Goal: Check status

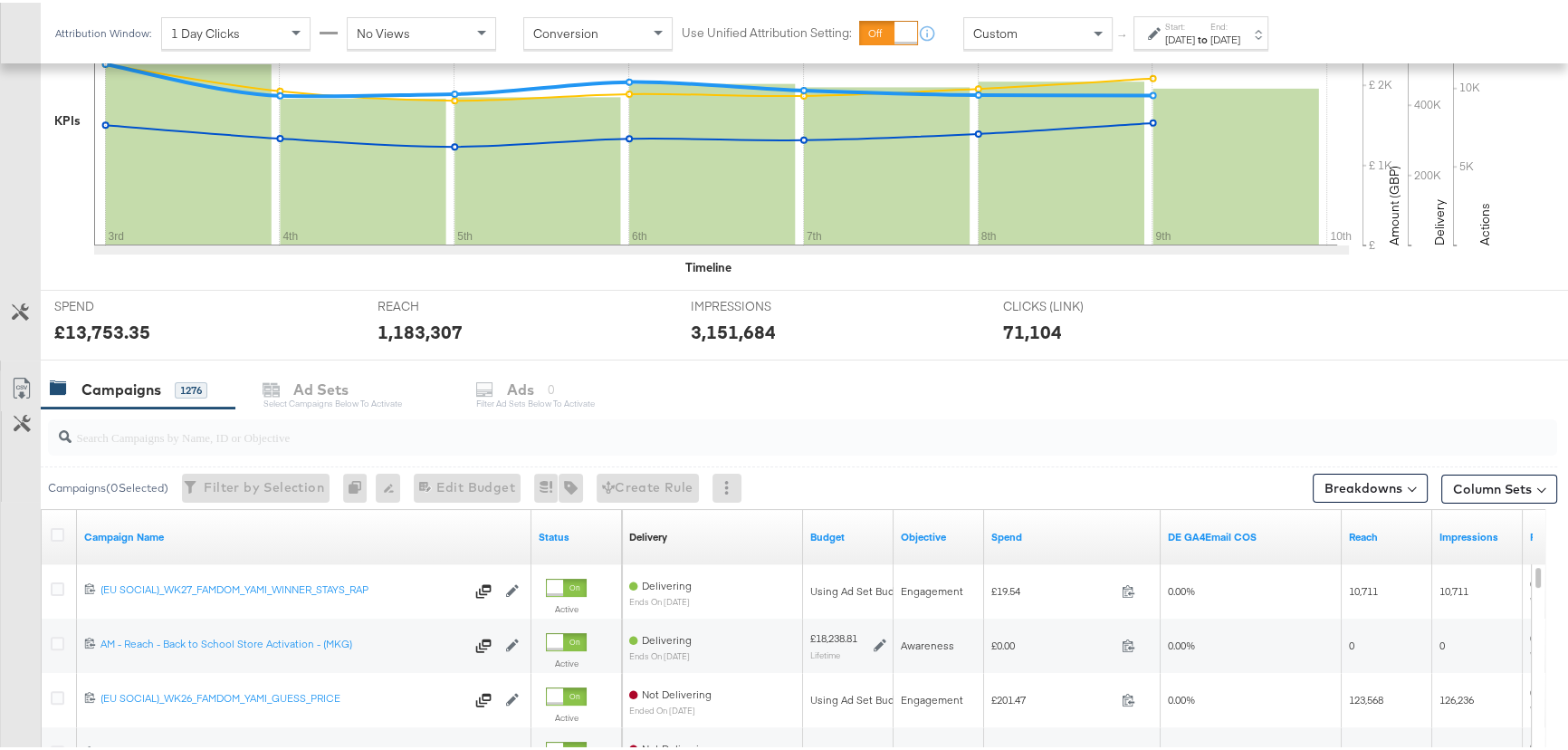
scroll to position [576, 0]
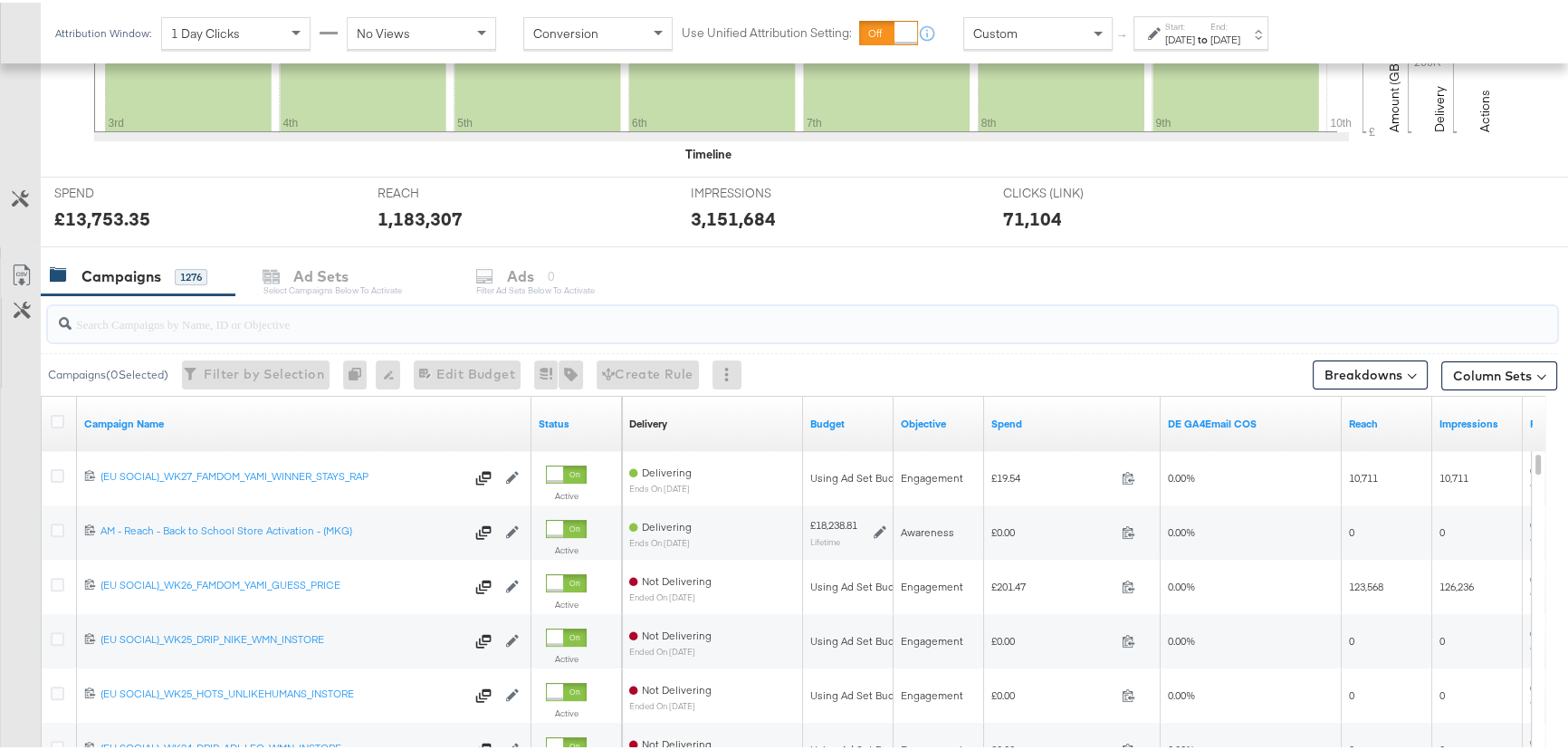
click at [133, 327] on input "search" at bounding box center [746, 314] width 1349 height 35
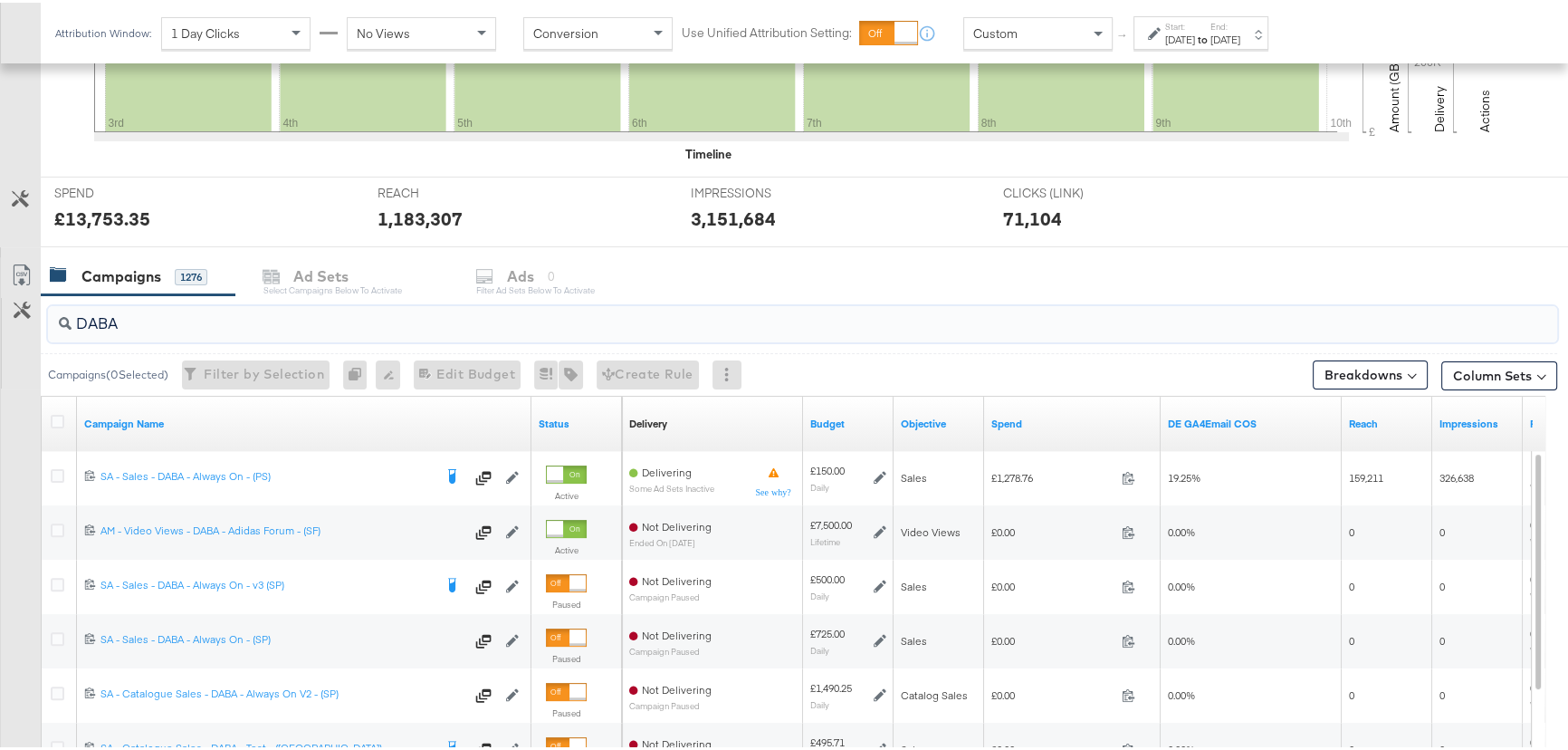
type input "DABA"
click at [1219, 45] on div "Start: [DATE] to End: [DATE]" at bounding box center [1201, 31] width 135 height 34
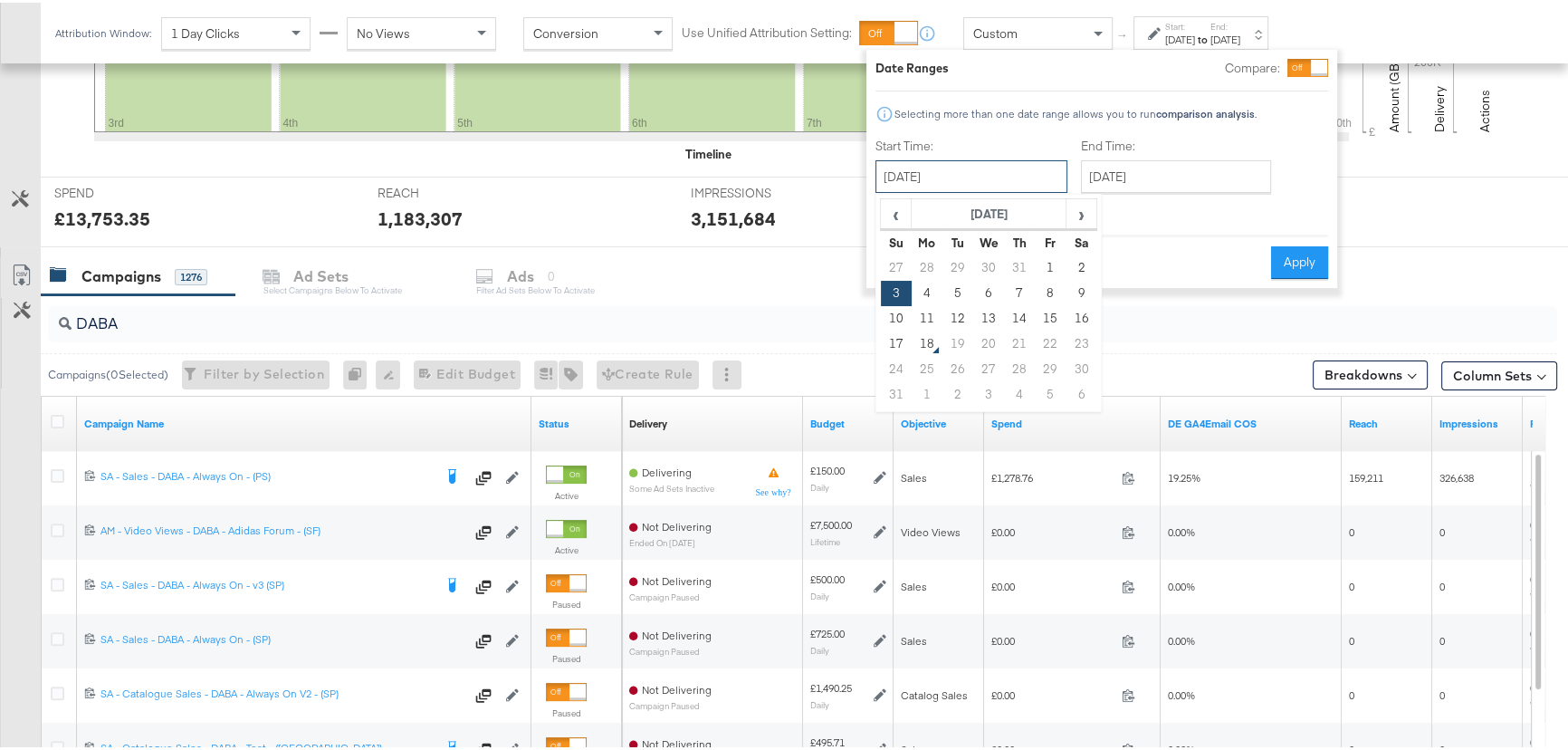
click at [983, 174] on input "[DATE]" at bounding box center [971, 174] width 192 height 33
click at [1053, 312] on td "15" at bounding box center [1050, 315] width 31 height 25
type input "[DATE]"
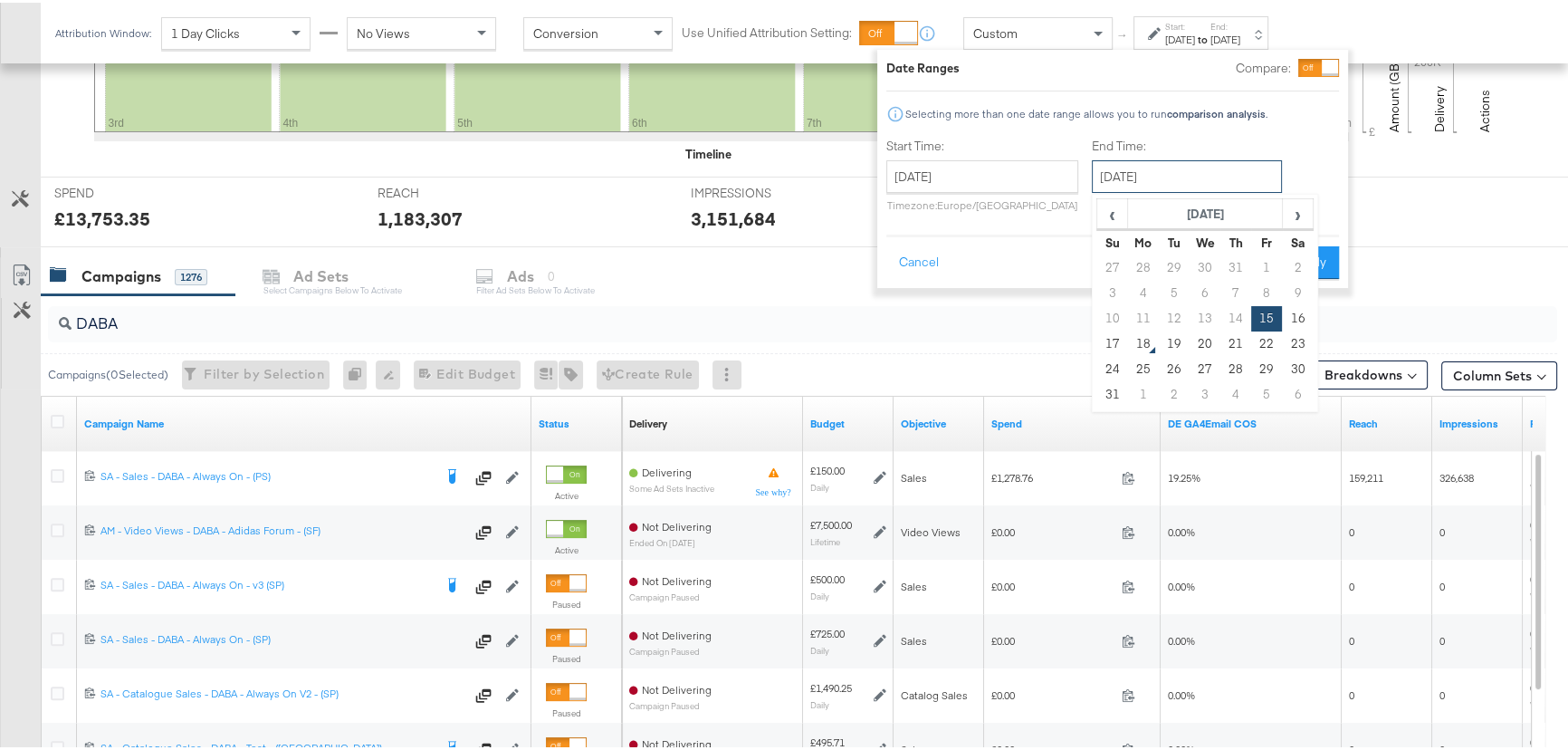
click at [1160, 173] on input "[DATE]" at bounding box center [1188, 174] width 190 height 33
click at [1110, 337] on td "17" at bounding box center [1112, 341] width 31 height 25
type input "[DATE]"
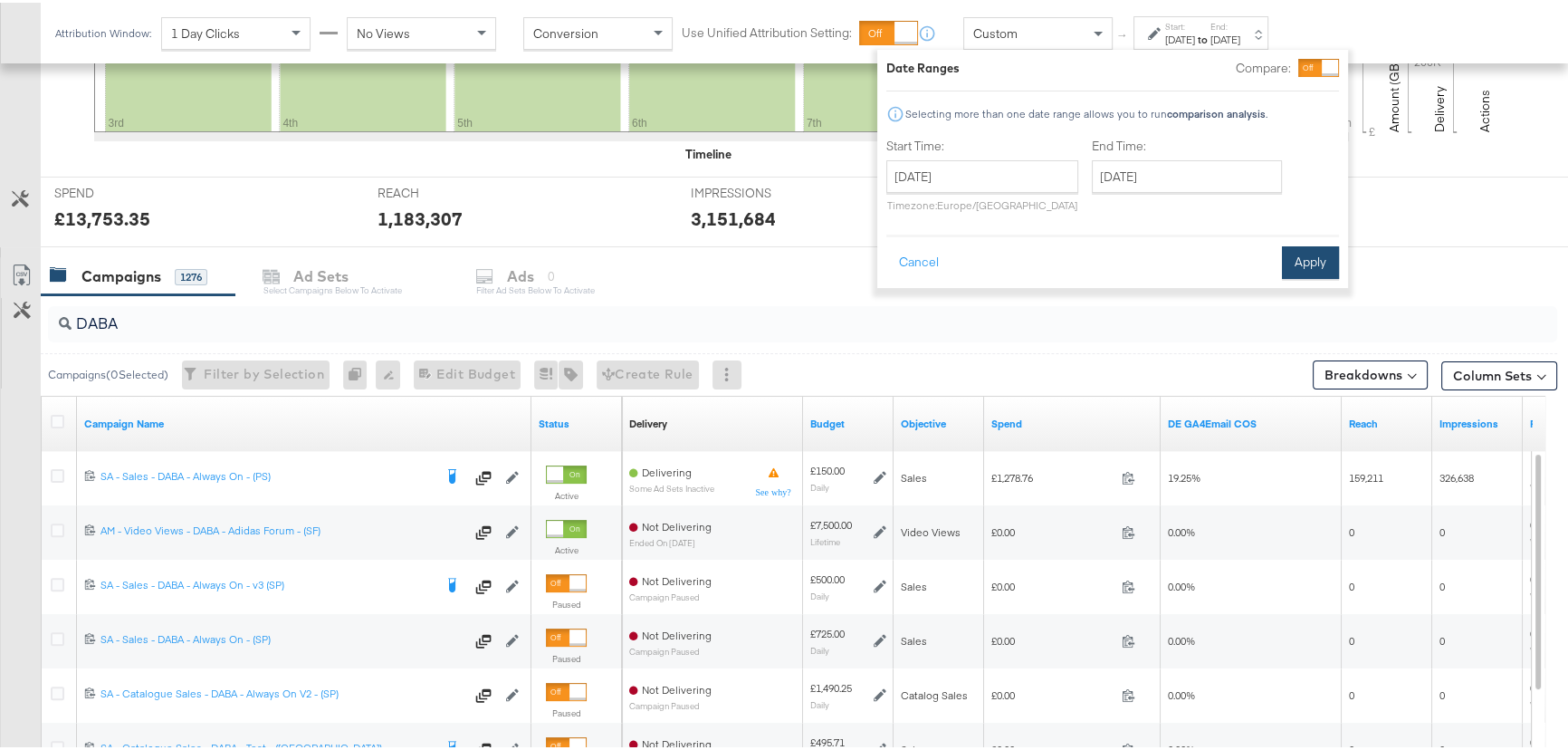
click at [1300, 263] on button "Apply" at bounding box center [1310, 259] width 57 height 33
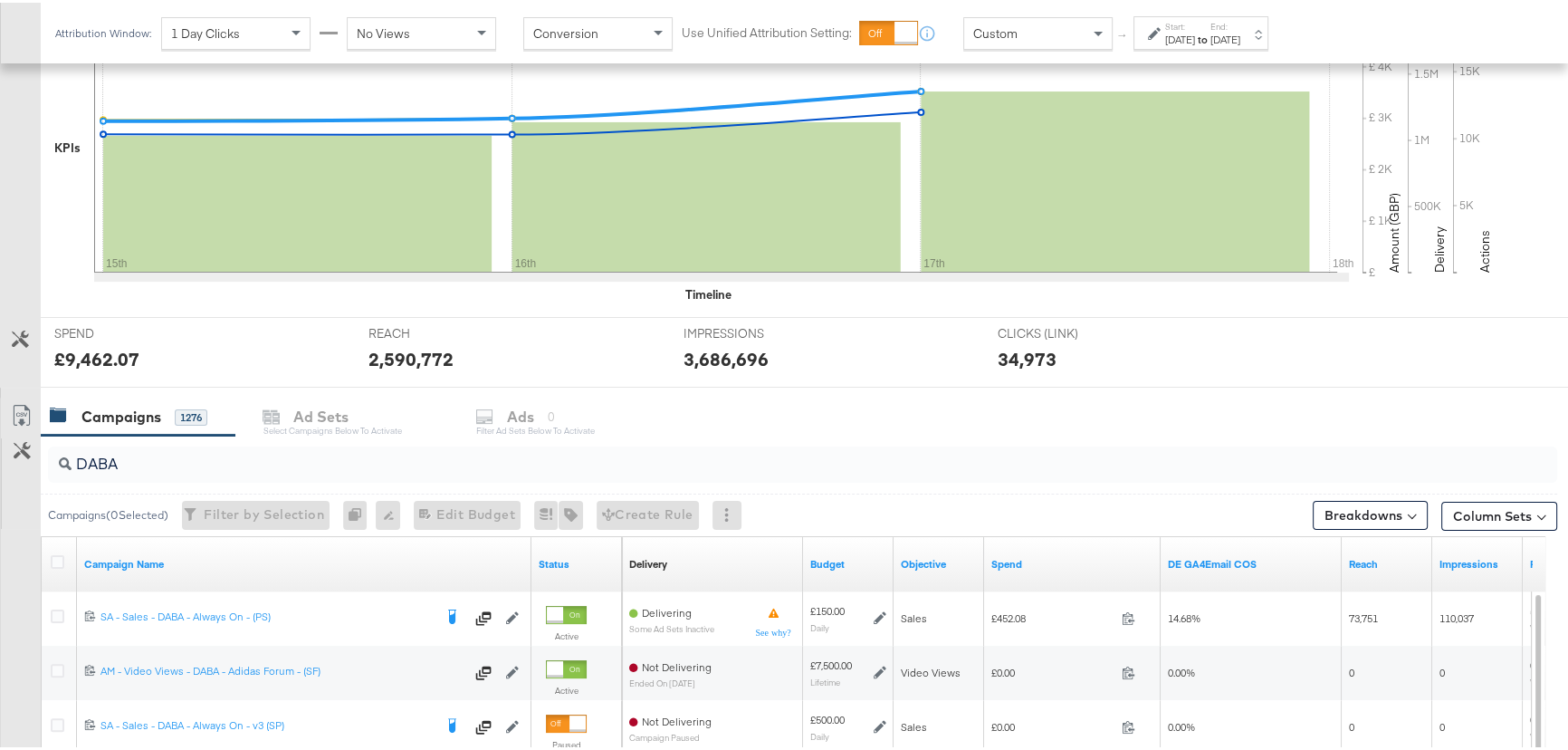
scroll to position [246, 0]
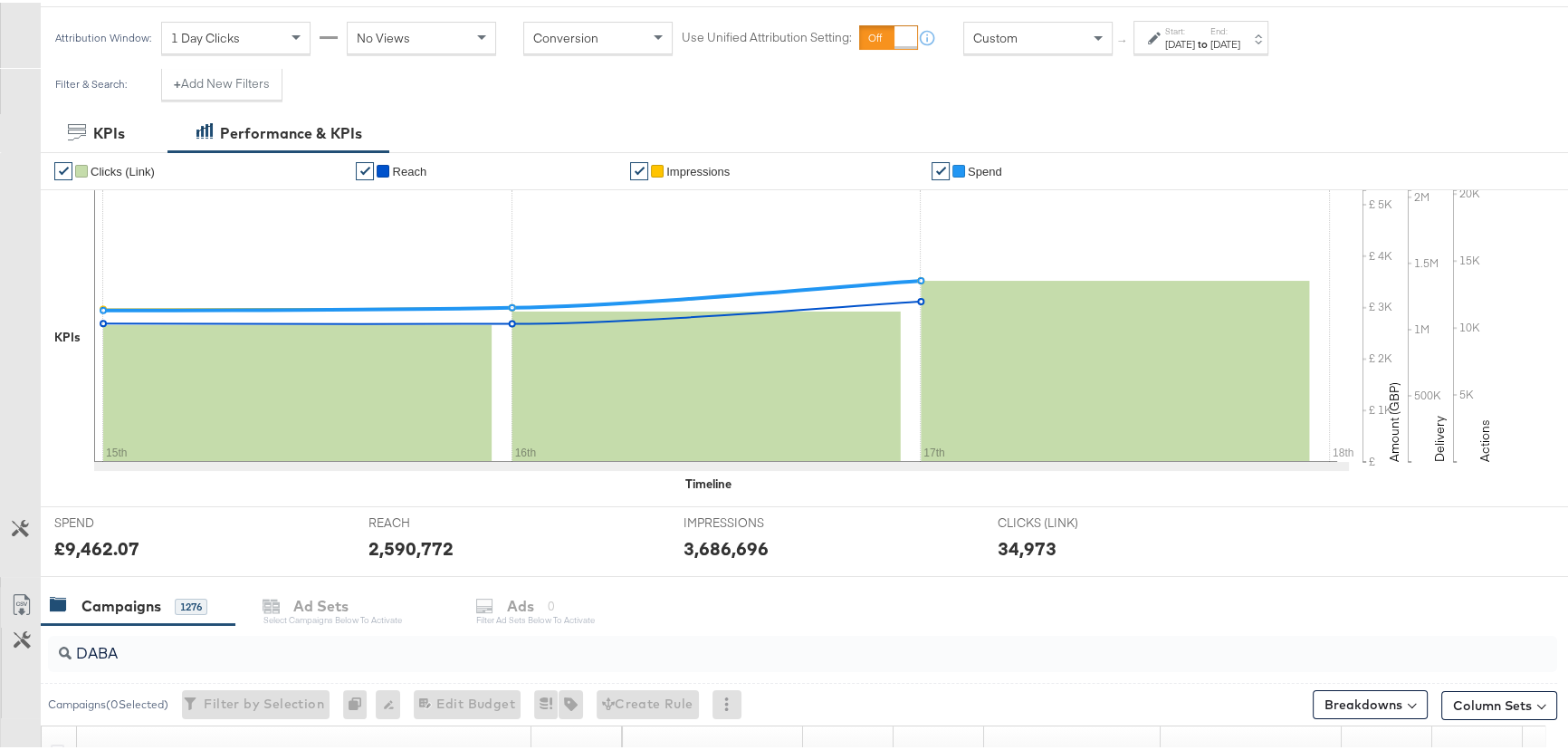
click at [1211, 35] on strong "to" at bounding box center [1203, 41] width 16 height 14
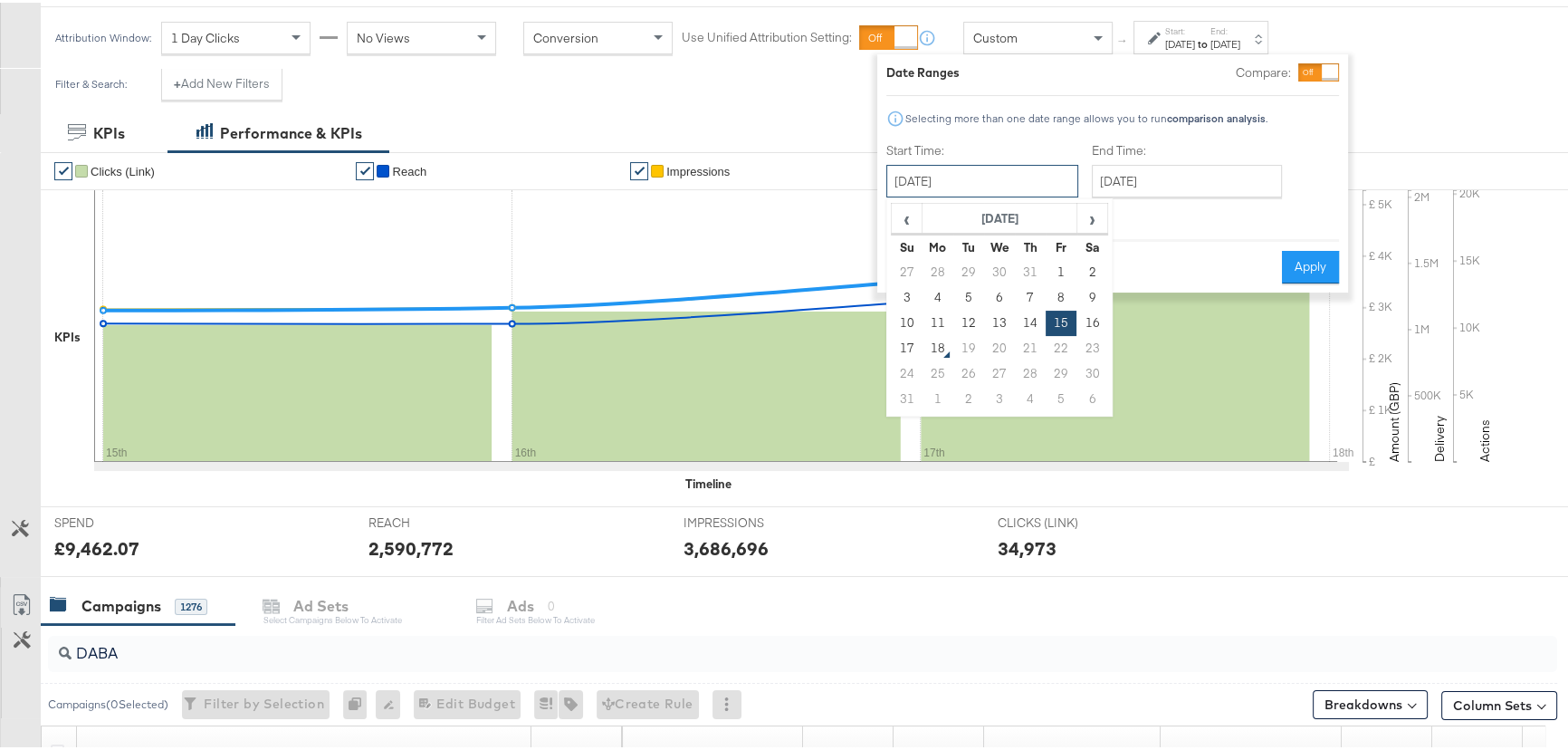
click at [1040, 187] on input "[DATE]" at bounding box center [983, 178] width 192 height 33
click at [1027, 309] on td "14" at bounding box center [1030, 320] width 31 height 25
type input "[DATE]"
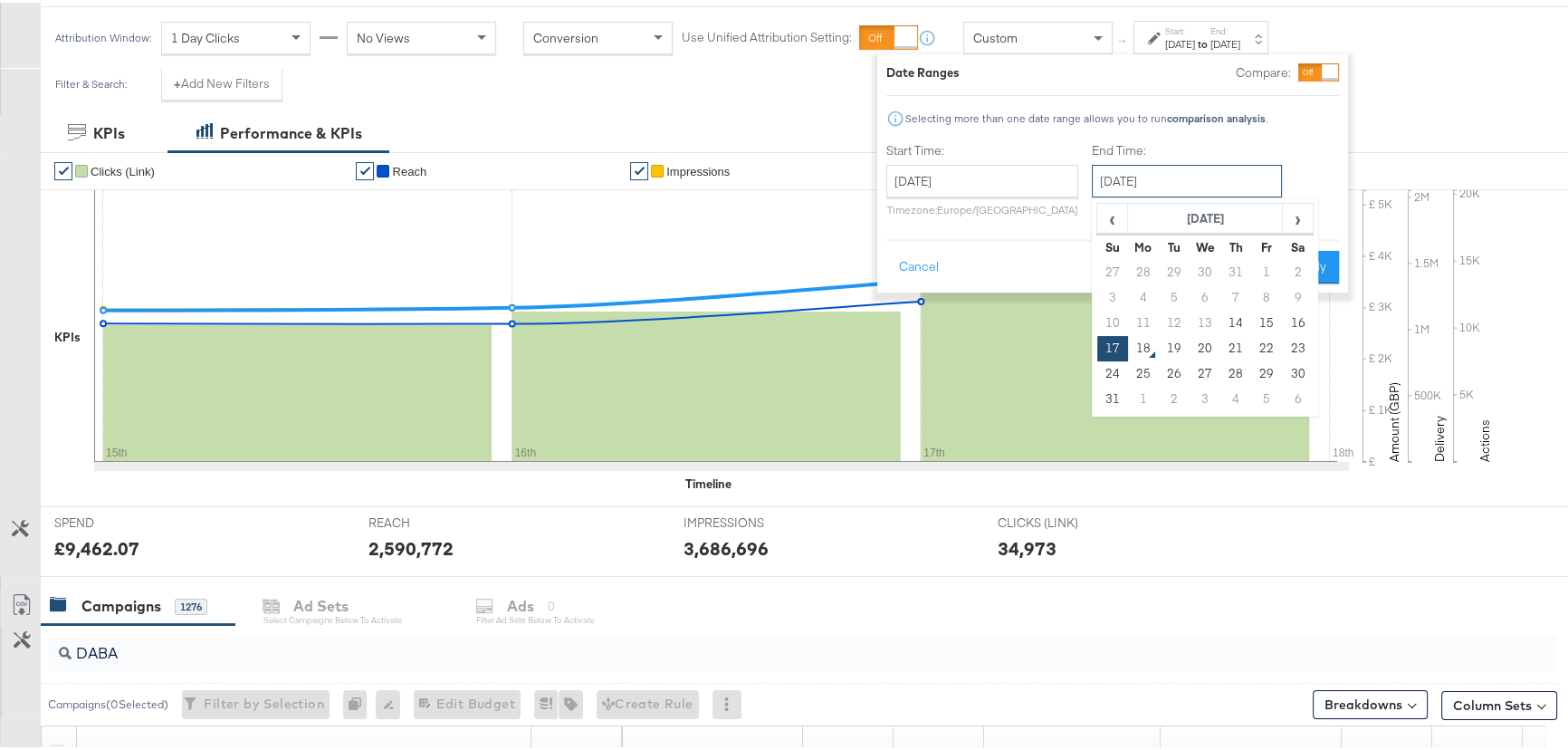
click at [1222, 170] on input "[DATE]" at bounding box center [1188, 178] width 190 height 33
click at [1303, 321] on td "16" at bounding box center [1297, 320] width 31 height 25
type input "[DATE]"
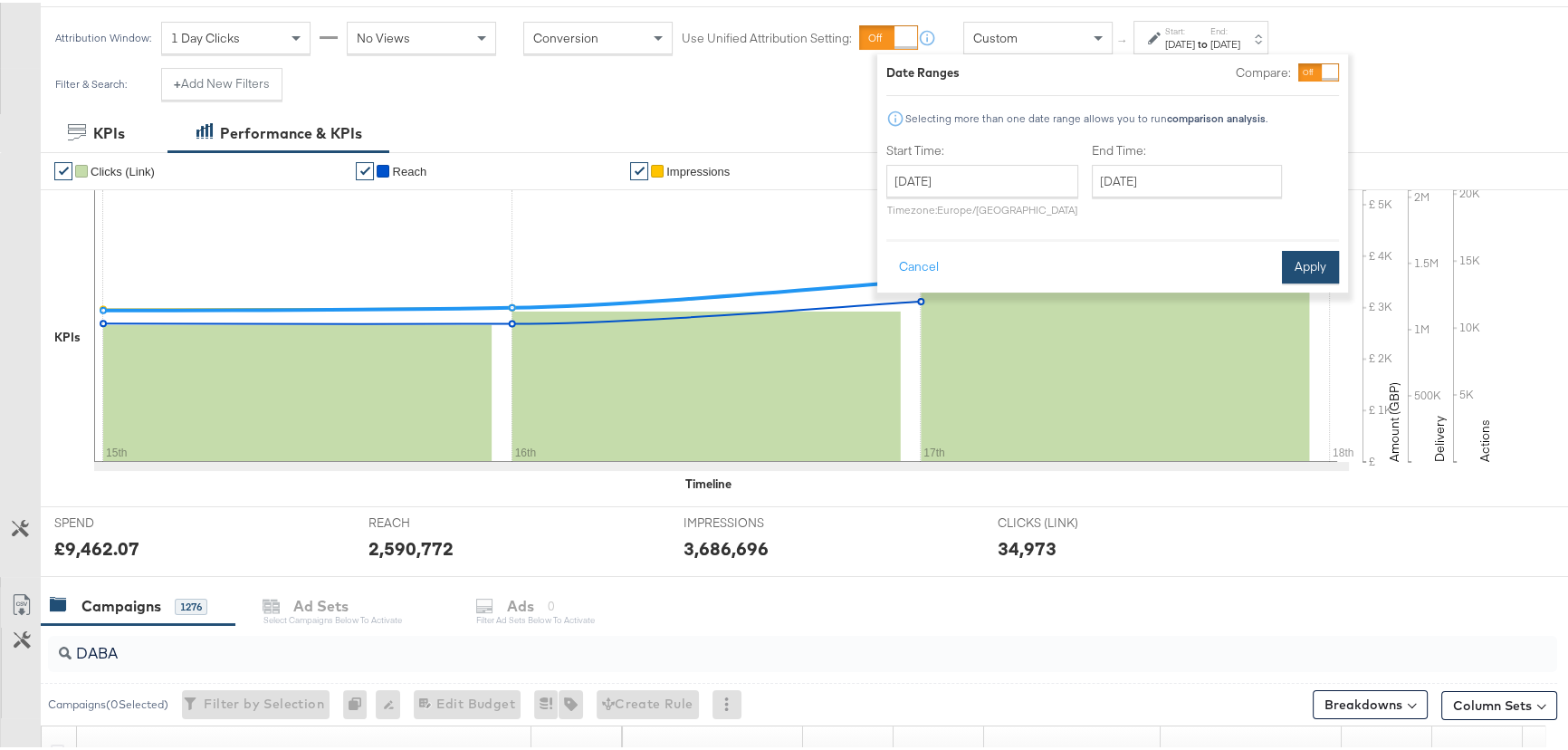
click at [1328, 270] on button "Apply" at bounding box center [1310, 264] width 57 height 33
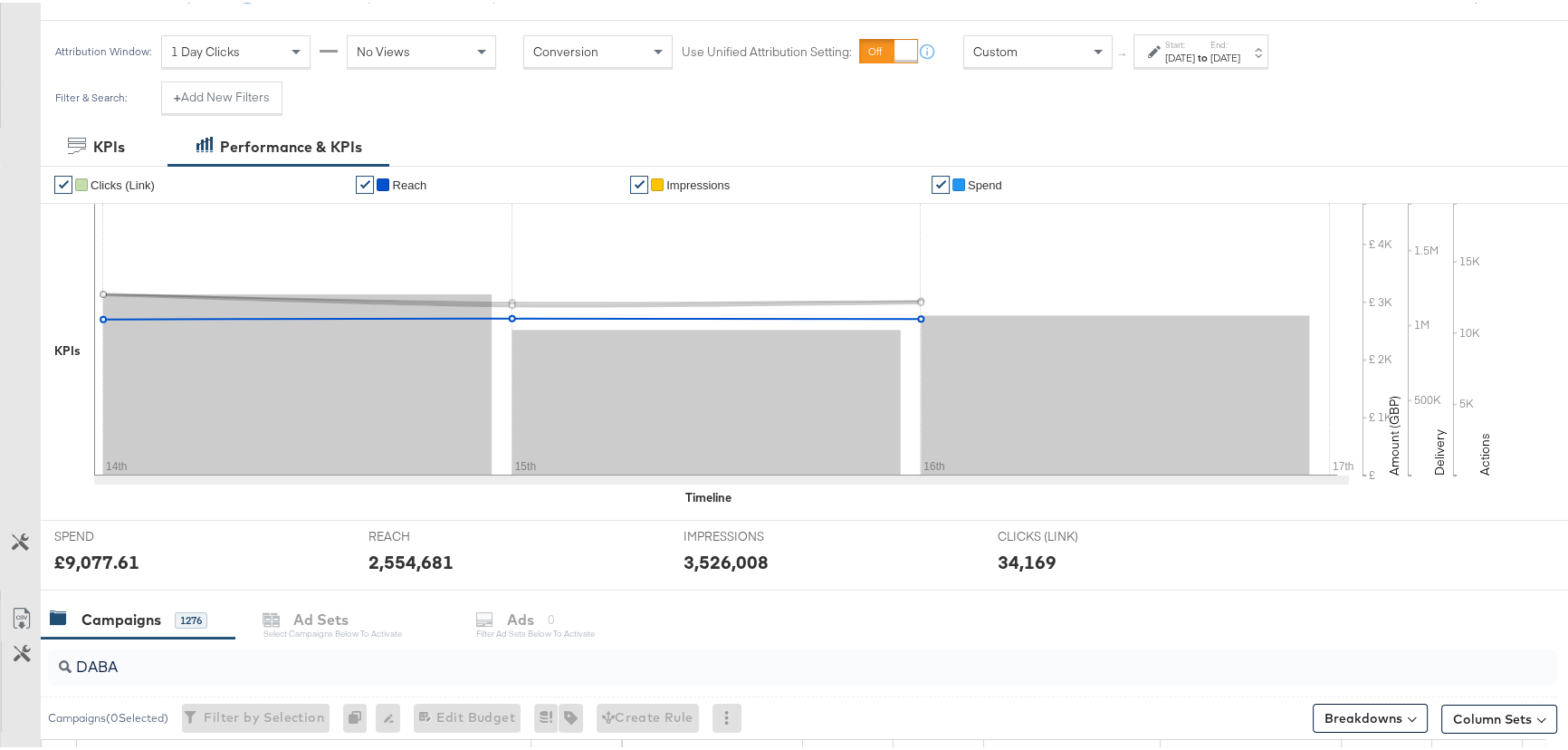
scroll to position [75, 0]
